Goal: Task Accomplishment & Management: Use online tool/utility

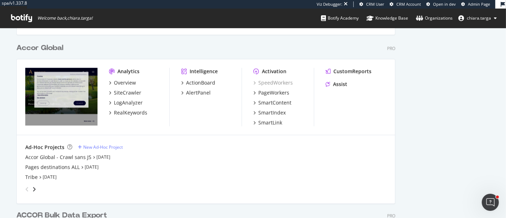
scroll to position [1264, 0]
click at [253, 89] on div "PageWorkers" at bounding box center [271, 92] width 36 height 7
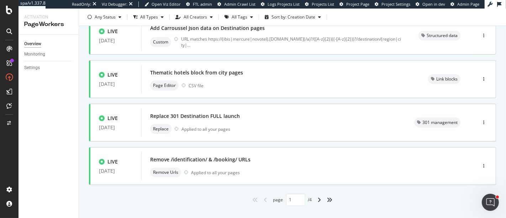
scroll to position [329, 0]
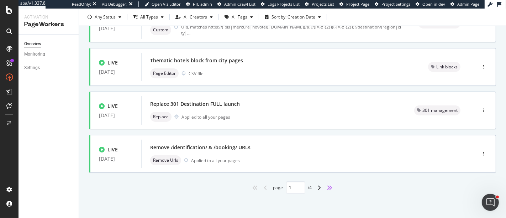
click at [329, 186] on icon "angles-right" at bounding box center [330, 188] width 6 height 6
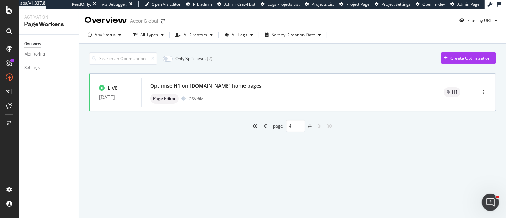
click at [264, 128] on div "angle-left" at bounding box center [265, 125] width 9 height 11
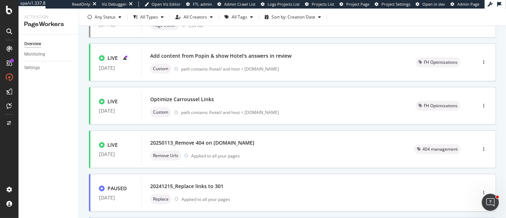
scroll to position [329, 0]
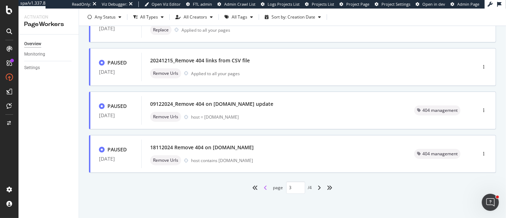
click at [264, 188] on icon "angle-left" at bounding box center [266, 188] width 4 height 6
type input "2"
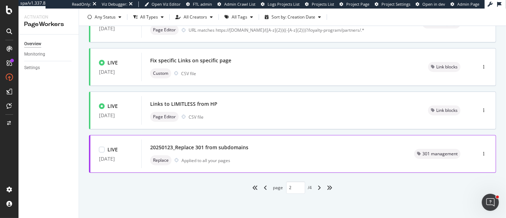
scroll to position [289, 0]
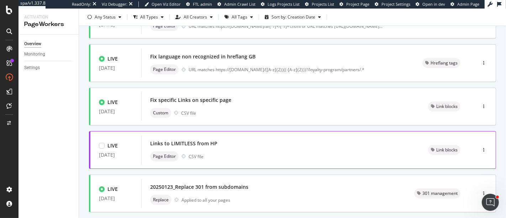
click at [236, 154] on div "Page Editor CSV file" at bounding box center [280, 156] width 261 height 10
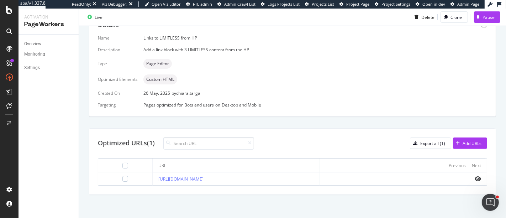
scroll to position [116, 0]
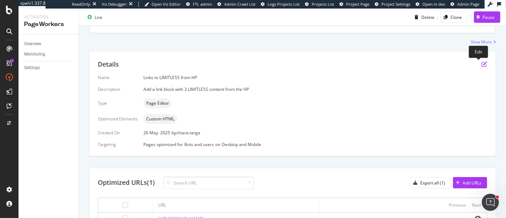
click at [481, 64] on icon "pen-to-square" at bounding box center [484, 64] width 6 height 6
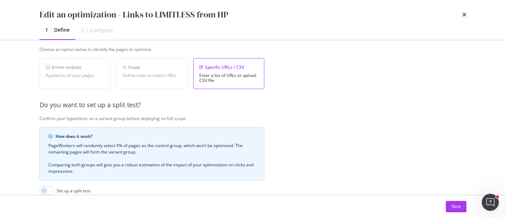
scroll to position [215, 0]
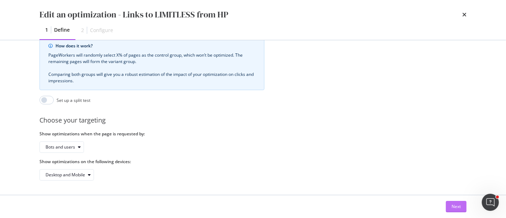
click at [454, 204] on div "Next" at bounding box center [455, 206] width 9 height 6
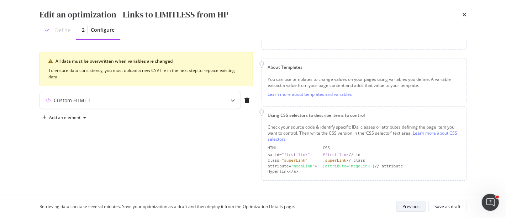
scroll to position [74, 0]
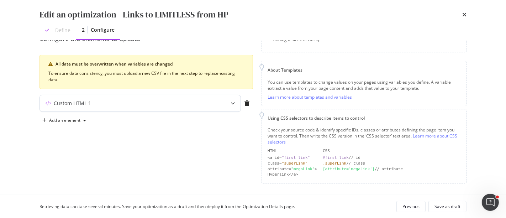
click at [235, 105] on div "modal" at bounding box center [233, 103] width 16 height 16
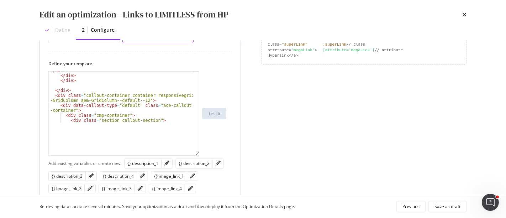
scroll to position [68, 0]
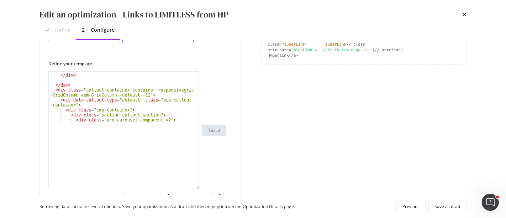
drag, startPoint x: 198, startPoint y: 113, endPoint x: 189, endPoint y: 196, distance: 83.7
click at [189, 196] on div "Edit an optimization - Links to LIMITLESS from HP Define 2 Configure Preview yo…" at bounding box center [253, 109] width 506 height 218
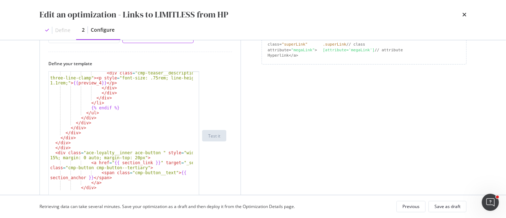
scroll to position [867, 0]
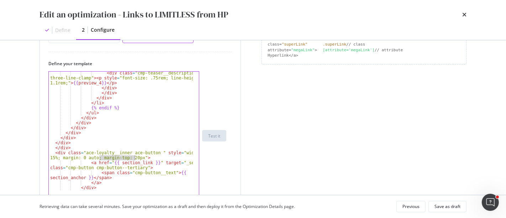
drag, startPoint x: 98, startPoint y: 157, endPoint x: 135, endPoint y: 156, distance: 37.0
click at [135, 156] on div "< div class = "cmp-teaser__description three-line-clamp" > < p style = "font-si…" at bounding box center [121, 144] width 145 height 148
type textarea "<div class="ace-loyalty__inner ace-button " style="width: 15%; margin: 0 auto;">"
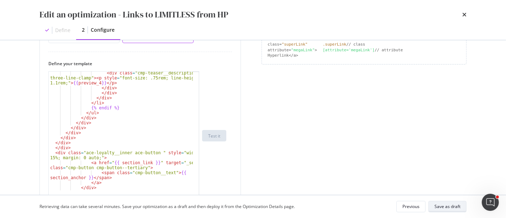
click at [441, 205] on div "Save as draft" at bounding box center [447, 206] width 26 height 6
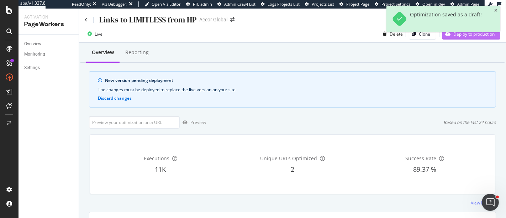
click at [471, 38] on div "Deploy to production" at bounding box center [468, 33] width 52 height 11
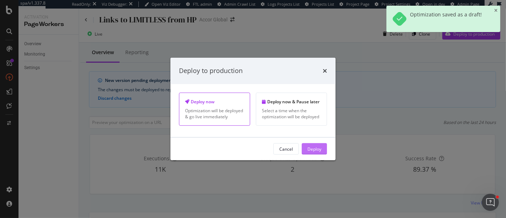
click at [315, 151] on div "Deploy" at bounding box center [314, 148] width 14 height 6
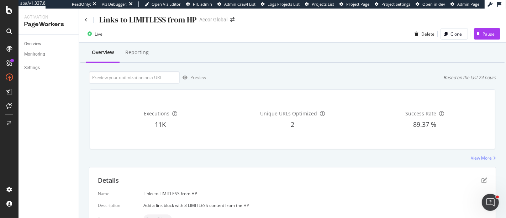
scroll to position [155, 0]
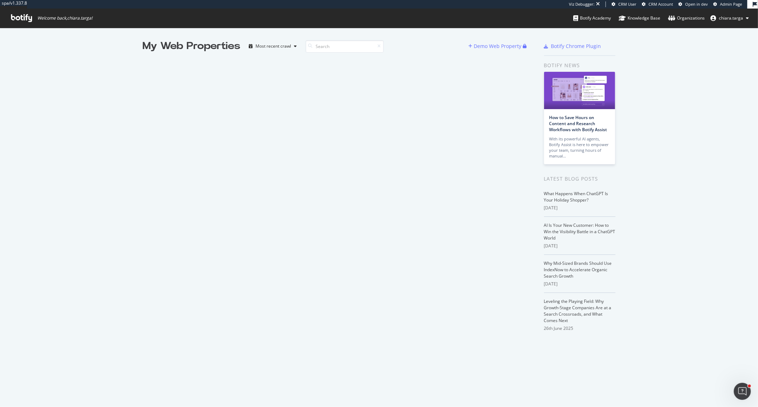
scroll to position [401, 747]
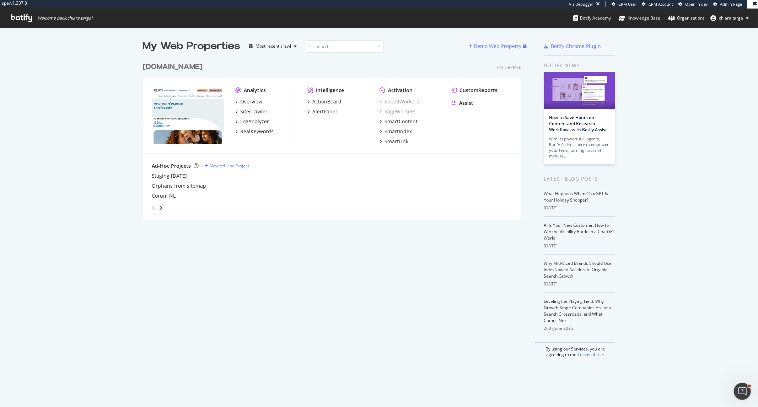
scroll to position [401, 747]
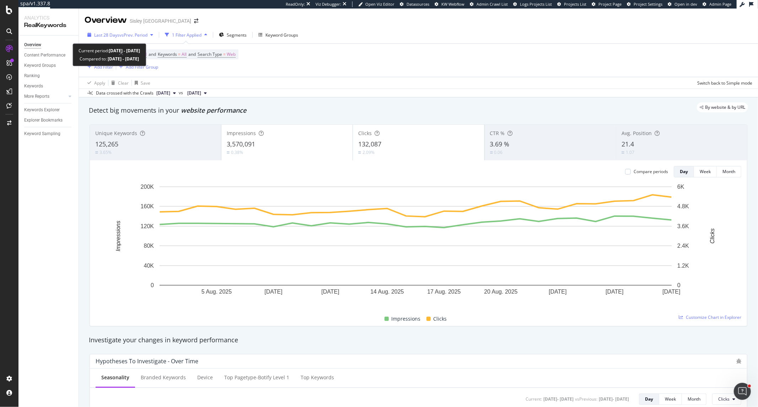
click at [153, 36] on icon "button" at bounding box center [151, 35] width 3 height 4
click at [379, 115] on div "Detect big movements in your website performance" at bounding box center [419, 110] width 660 height 9
click at [135, 35] on span "vs Prev. Period" at bounding box center [133, 35] width 28 height 6
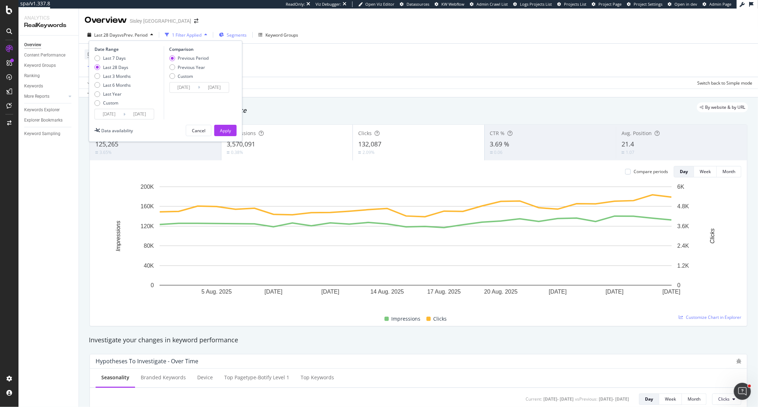
click at [250, 36] on button "Segments" at bounding box center [232, 34] width 33 height 11
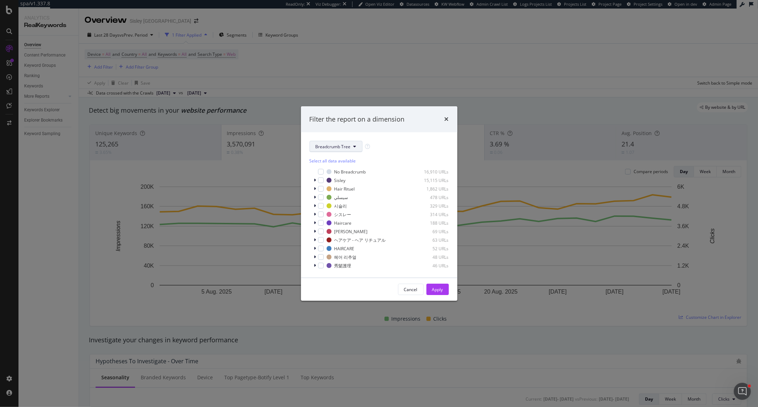
click at [351, 148] on button "Breadcrumb Tree" at bounding box center [336, 146] width 53 height 11
click at [345, 201] on span "Location-Botify" at bounding box center [339, 198] width 46 height 6
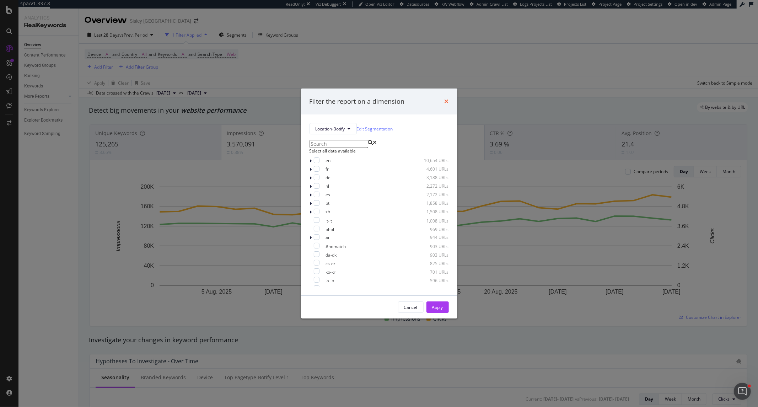
click at [448, 98] on icon "times" at bounding box center [447, 101] width 4 height 6
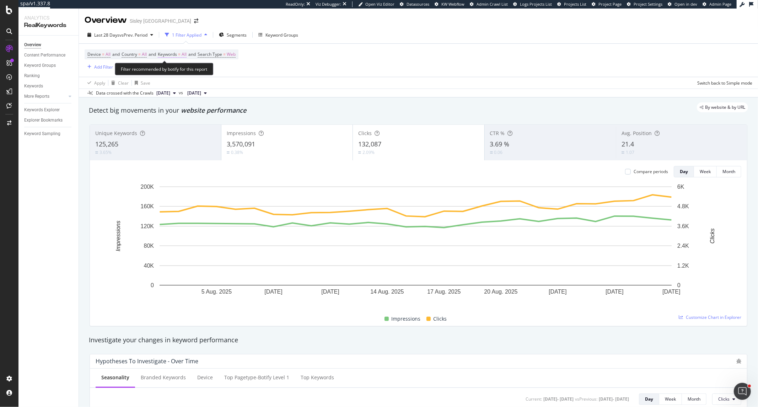
click at [170, 56] on span "Keywords" at bounding box center [167, 54] width 19 height 6
click at [180, 73] on icon "button" at bounding box center [180, 71] width 3 height 4
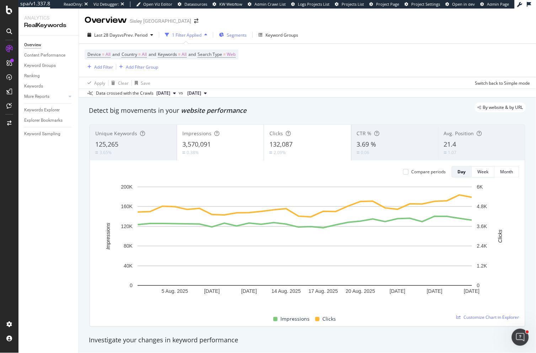
click at [234, 37] on span "Segments" at bounding box center [237, 35] width 20 height 6
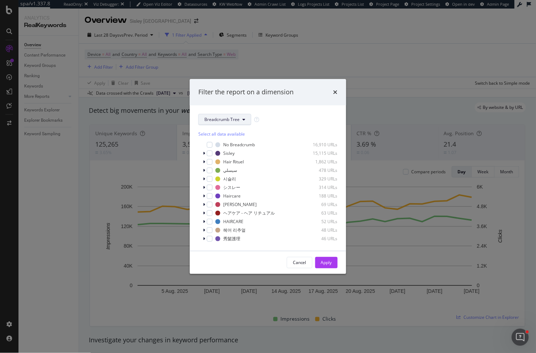
click at [239, 121] on span "Breadcrumb Tree" at bounding box center [221, 119] width 35 height 6
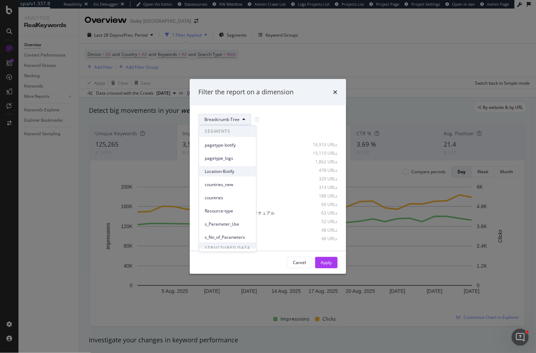
click at [233, 170] on span "Location-Botify" at bounding box center [228, 171] width 46 height 6
